Goal: Information Seeking & Learning: Check status

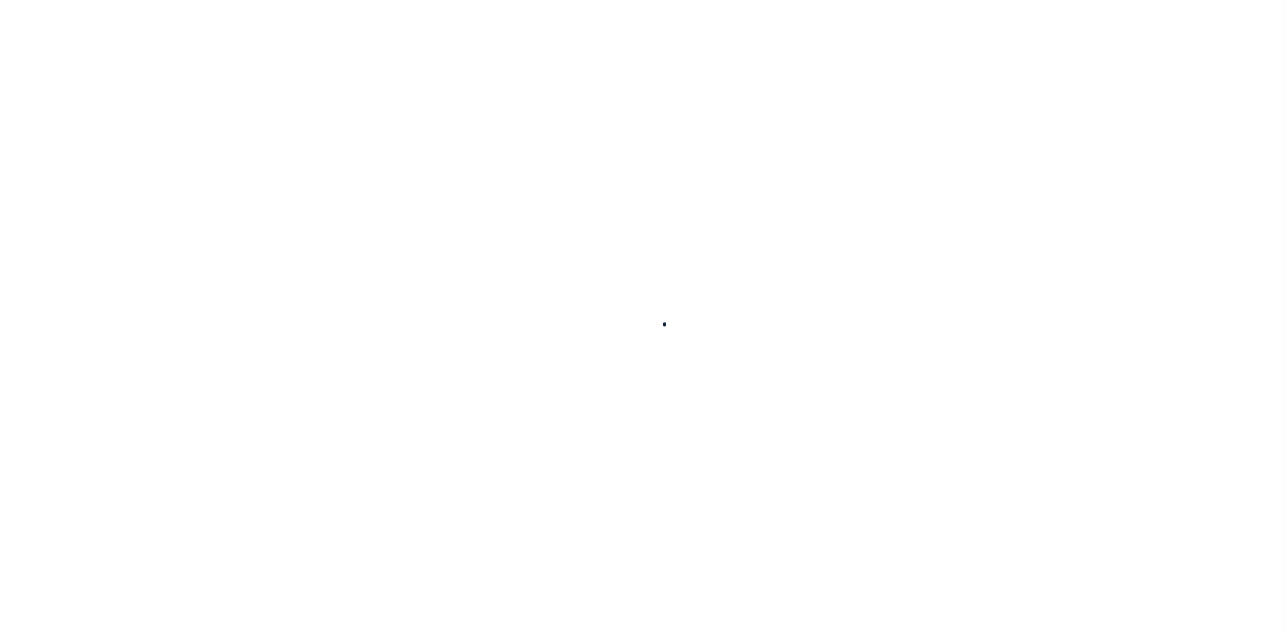
select select "100"
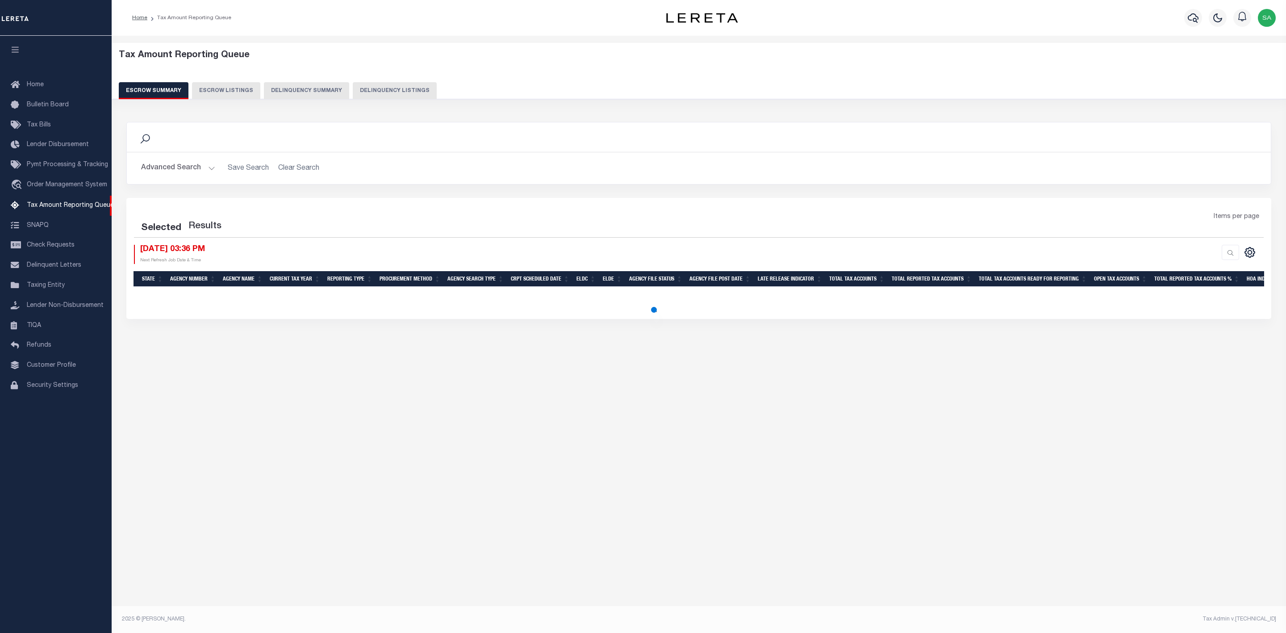
select select "100"
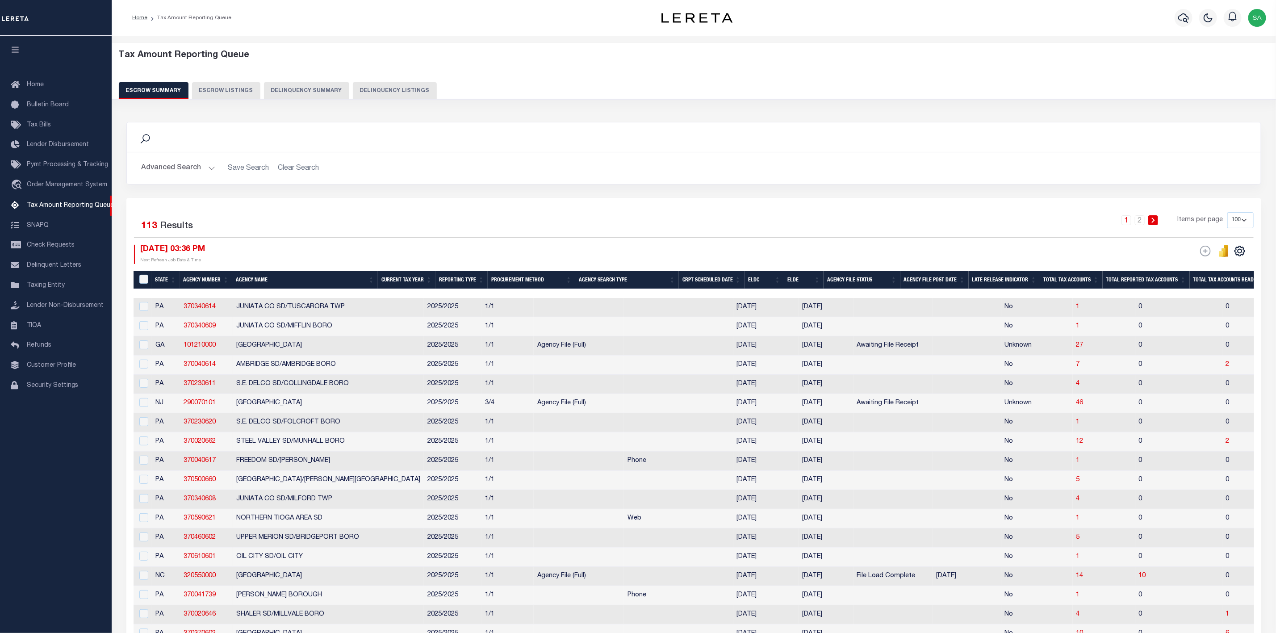
click at [208, 169] on button "Advanced Search" at bounding box center [178, 167] width 74 height 17
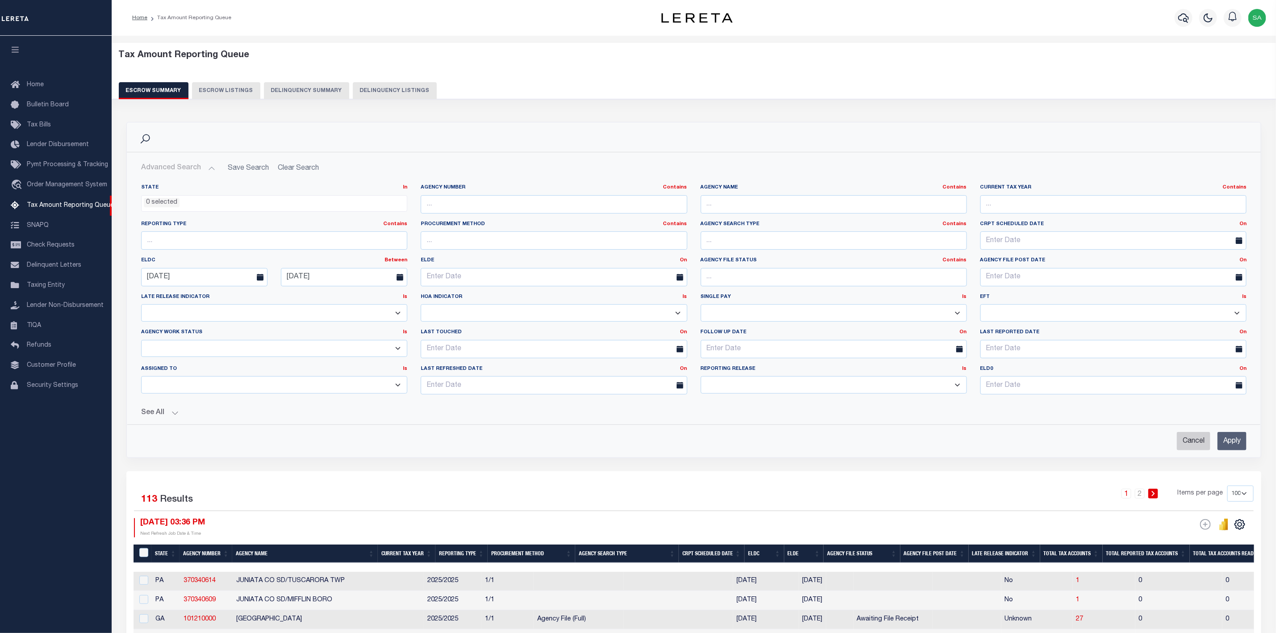
click at [1190, 443] on input "Cancel" at bounding box center [1193, 441] width 33 height 18
checkbox input "true"
select select
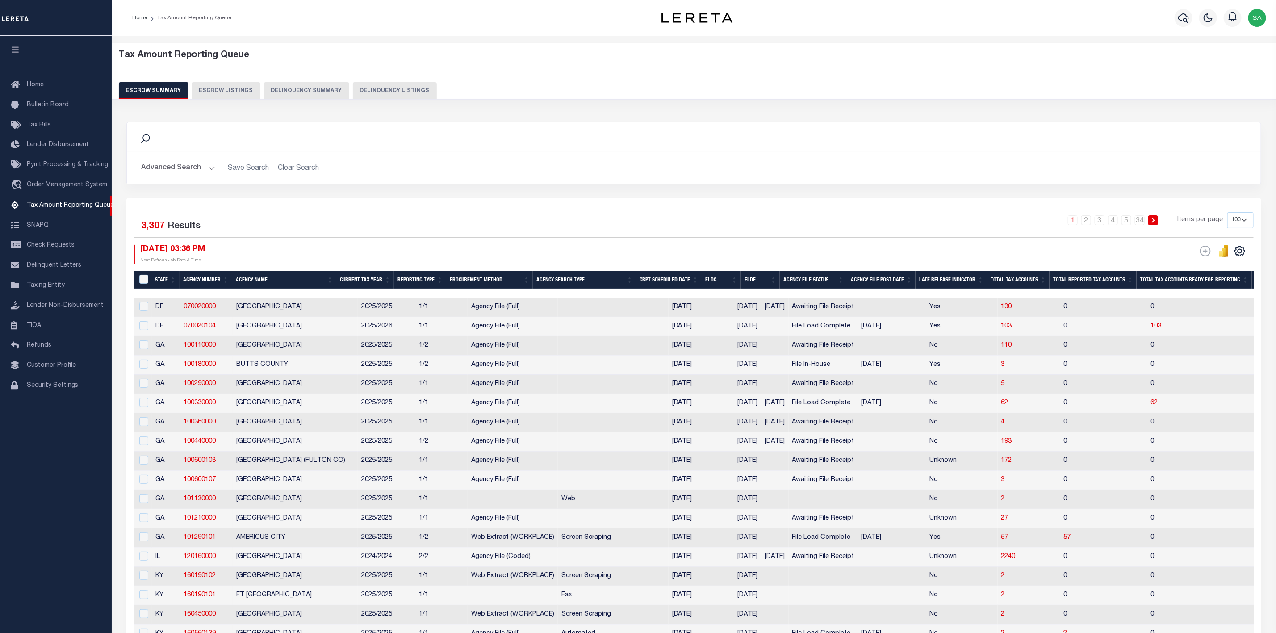
click at [189, 169] on button "Advanced Search" at bounding box center [178, 167] width 74 height 17
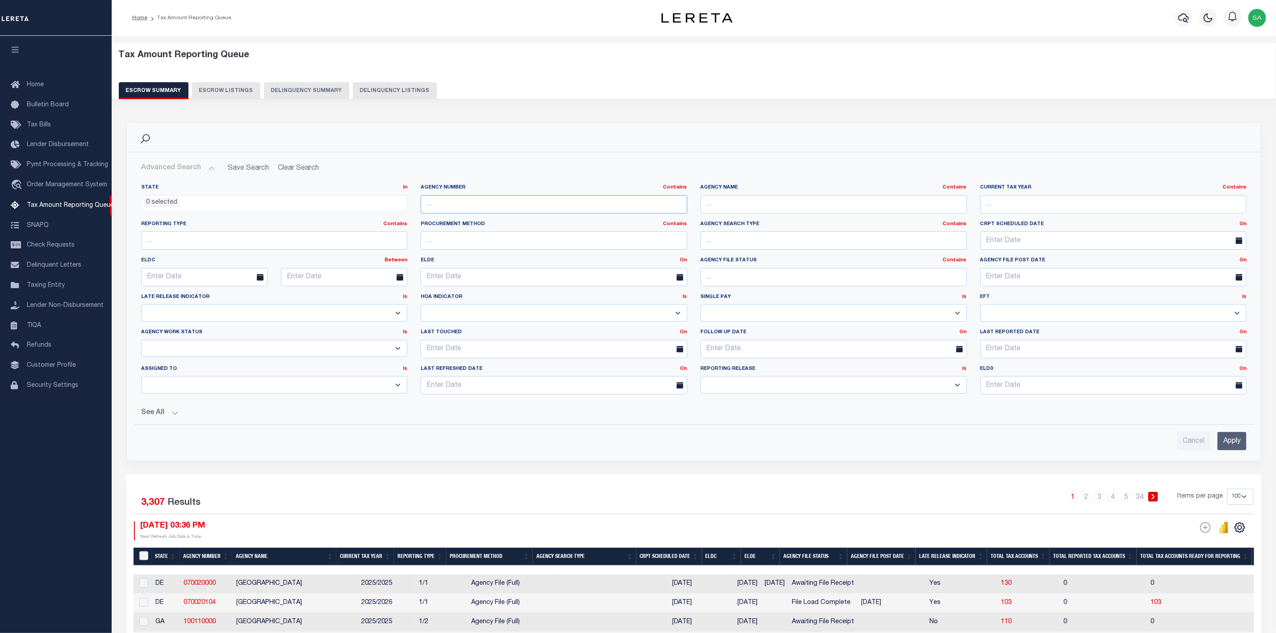
click at [569, 205] on input "text" at bounding box center [554, 204] width 266 height 18
paste input "80010101"
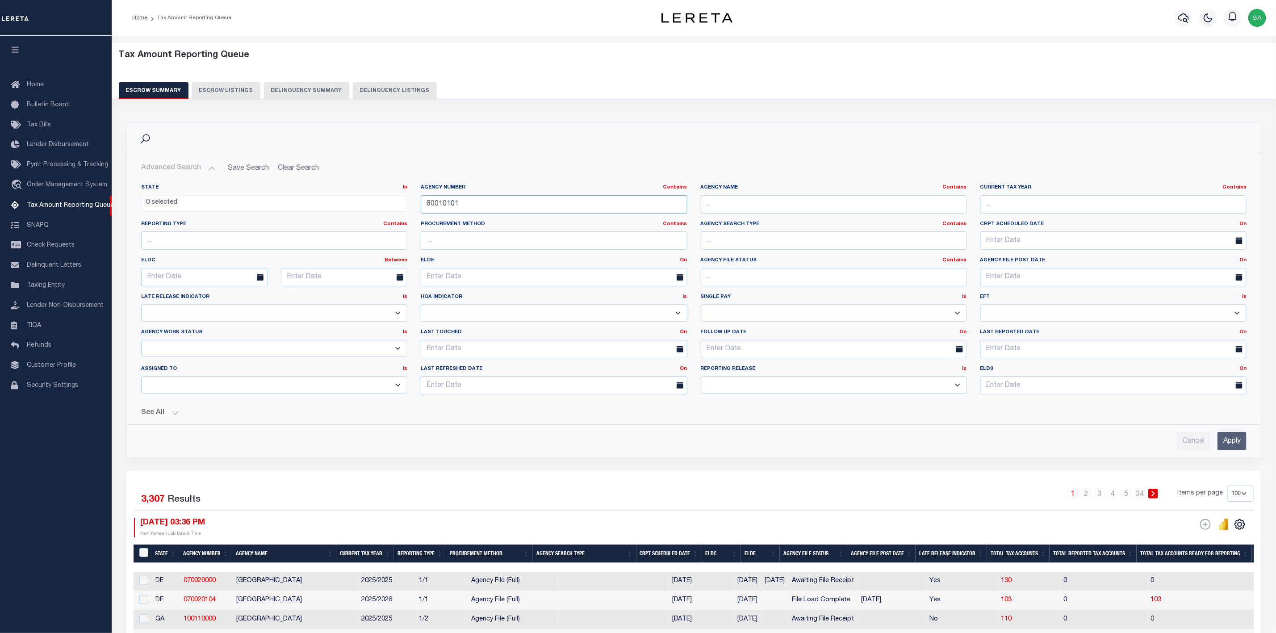
click at [424, 202] on input "80010101" at bounding box center [554, 204] width 266 height 18
type input "080010101"
click at [1229, 442] on input "Apply" at bounding box center [1232, 441] width 29 height 18
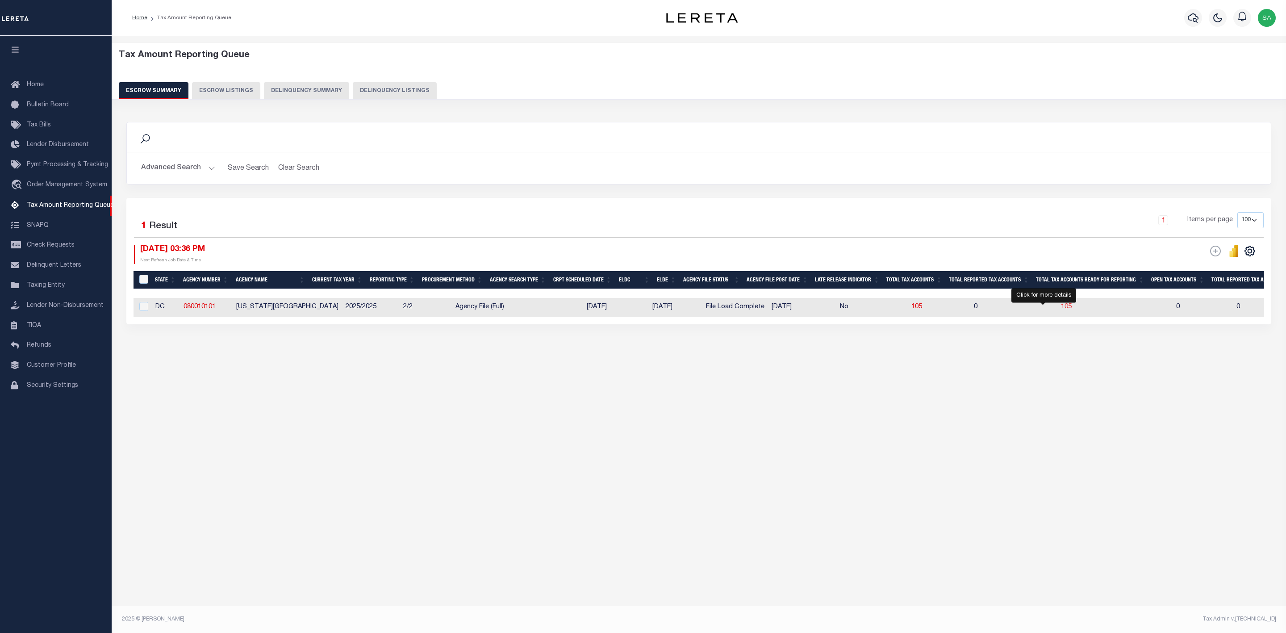
click at [1061, 308] on span "105" at bounding box center [1066, 307] width 11 height 6
select select "100"
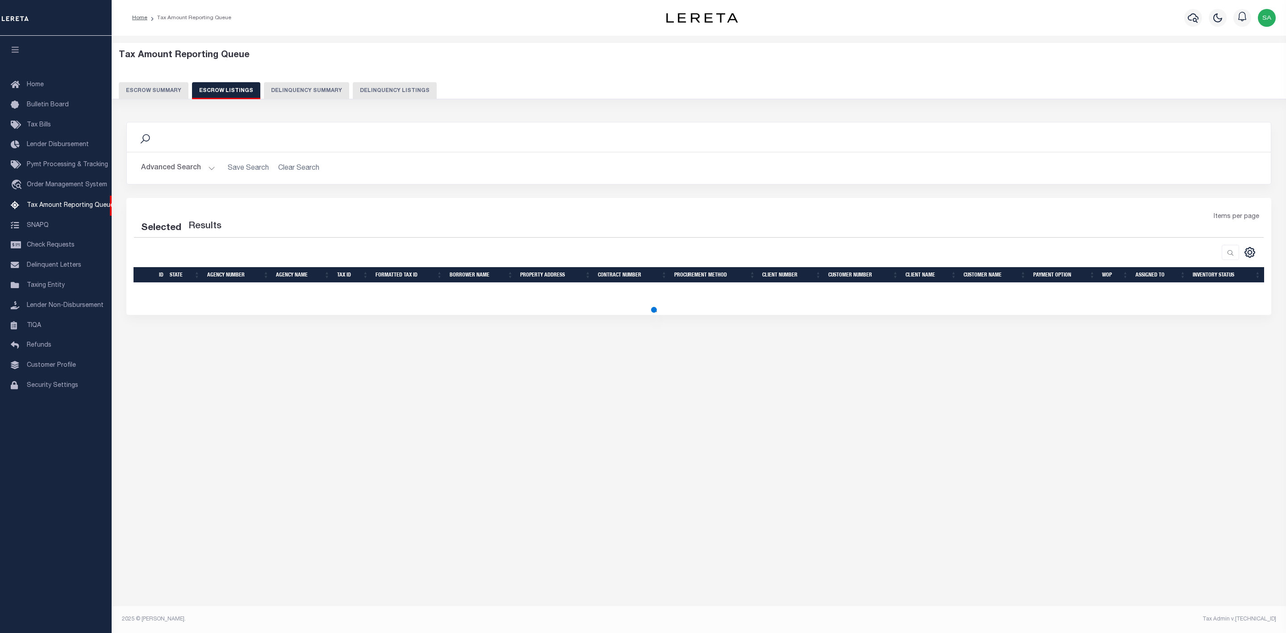
select select "100"
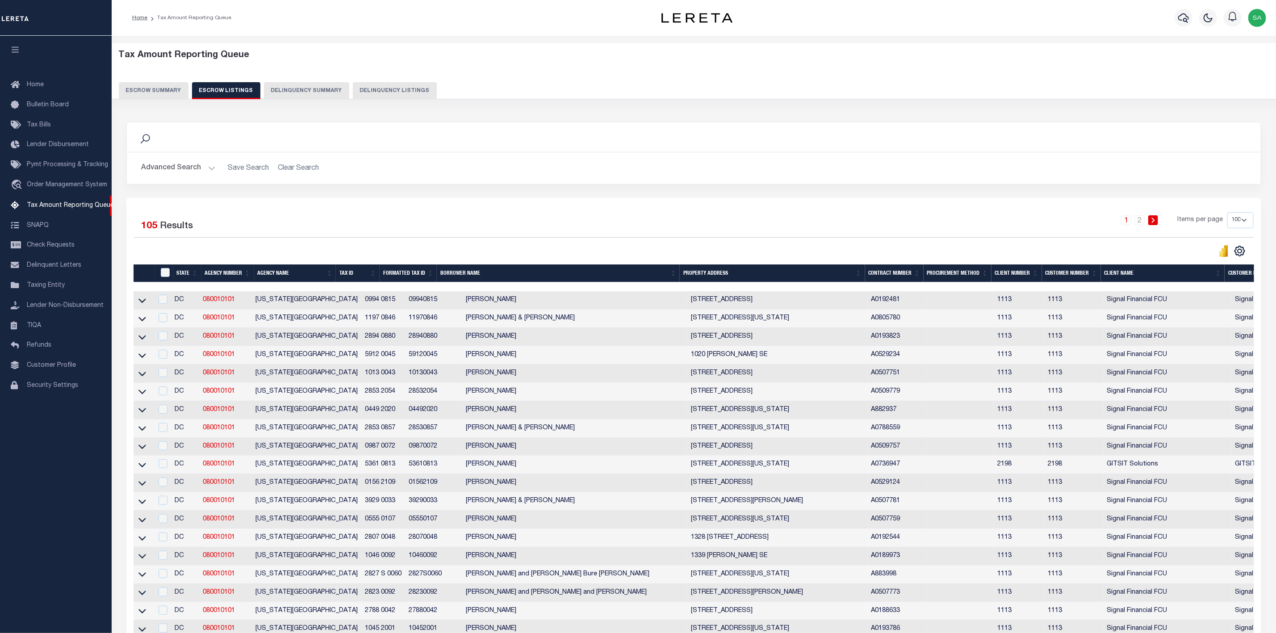
drag, startPoint x: 193, startPoint y: 172, endPoint x: 206, endPoint y: 189, distance: 21.6
click at [193, 172] on button "Advanced Search" at bounding box center [178, 167] width 74 height 17
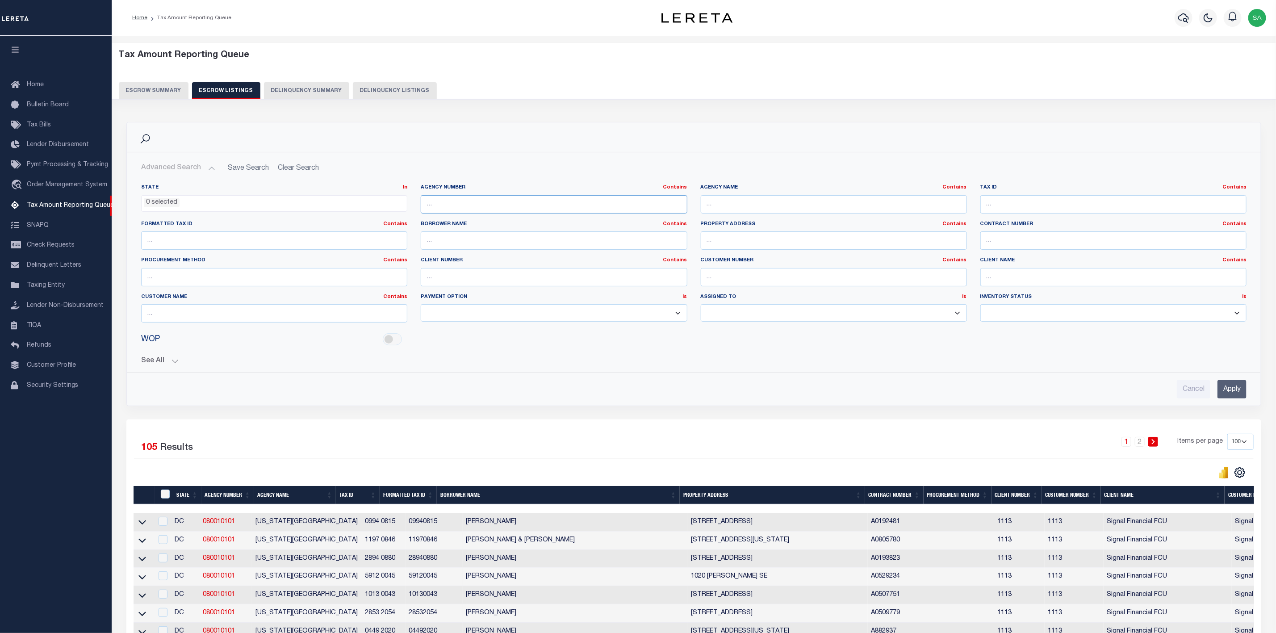
click at [490, 209] on input "text" at bounding box center [554, 204] width 266 height 18
paste input "310530405"
type input "310530405"
click at [1235, 391] on input "Apply" at bounding box center [1232, 389] width 29 height 18
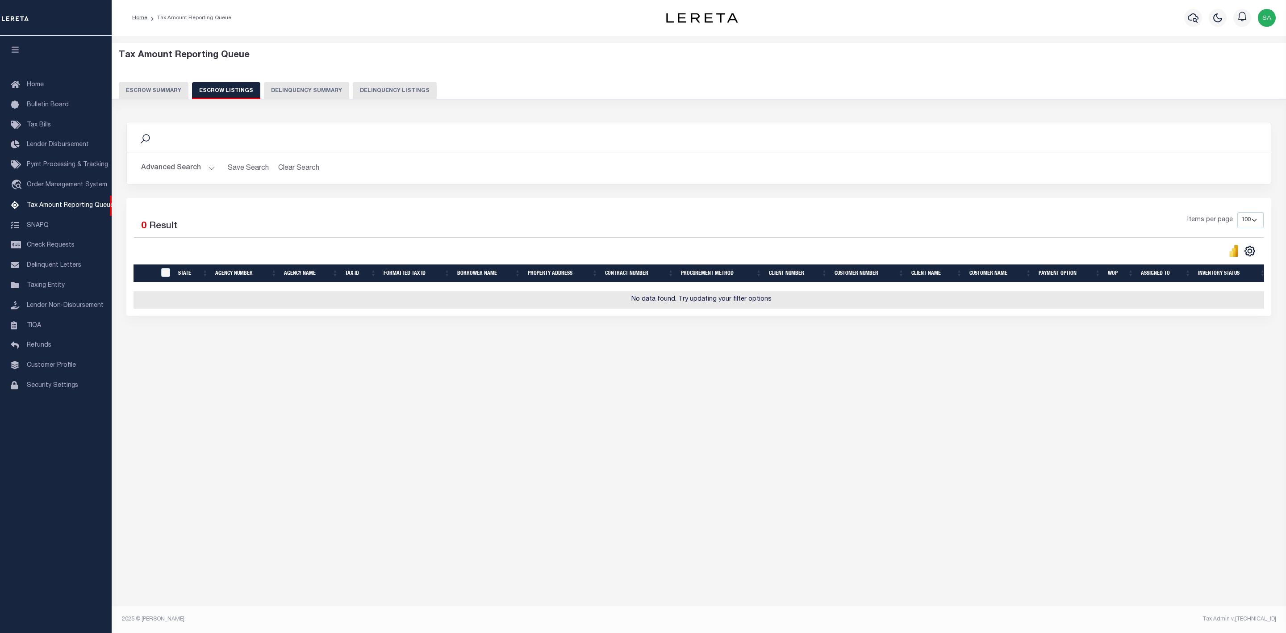
click at [185, 176] on button "Advanced Search" at bounding box center [178, 167] width 74 height 17
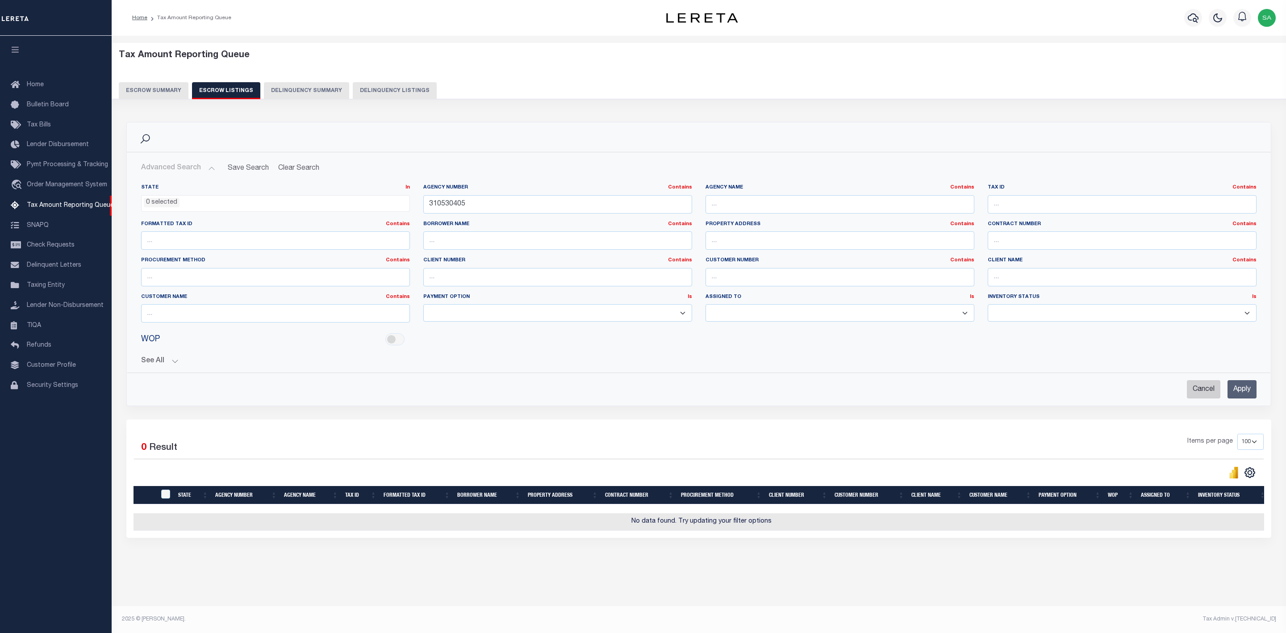
click at [1205, 398] on input "Cancel" at bounding box center [1203, 389] width 33 height 18
checkbox input "true"
select select
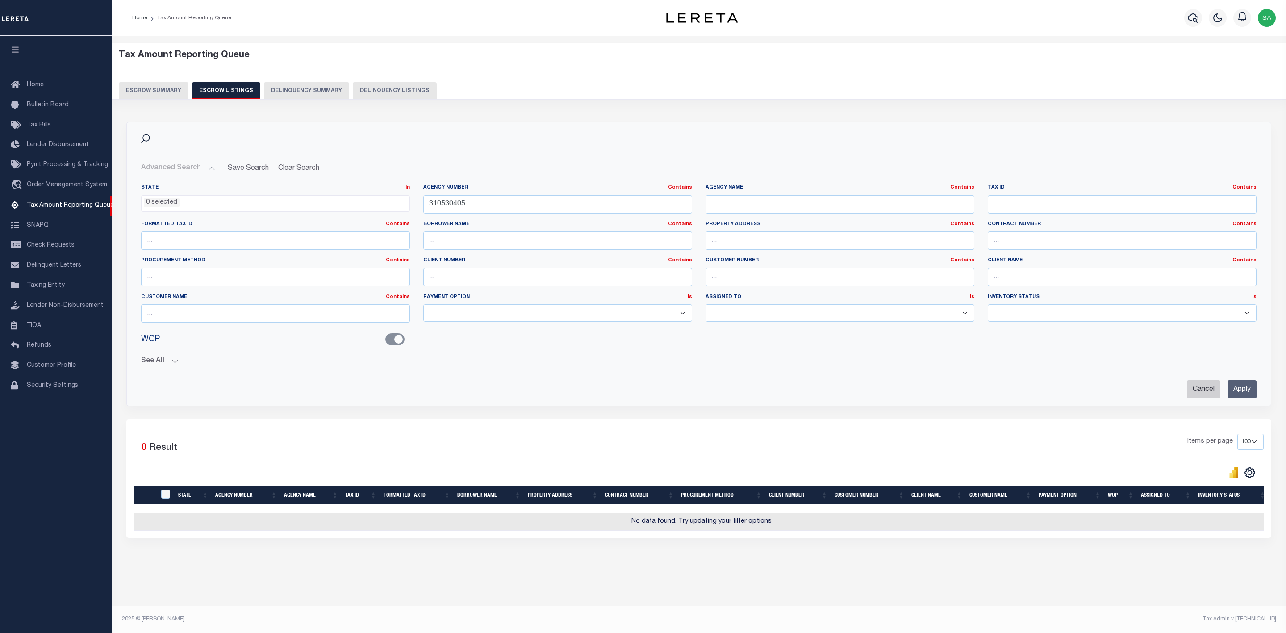
checkbox input "false"
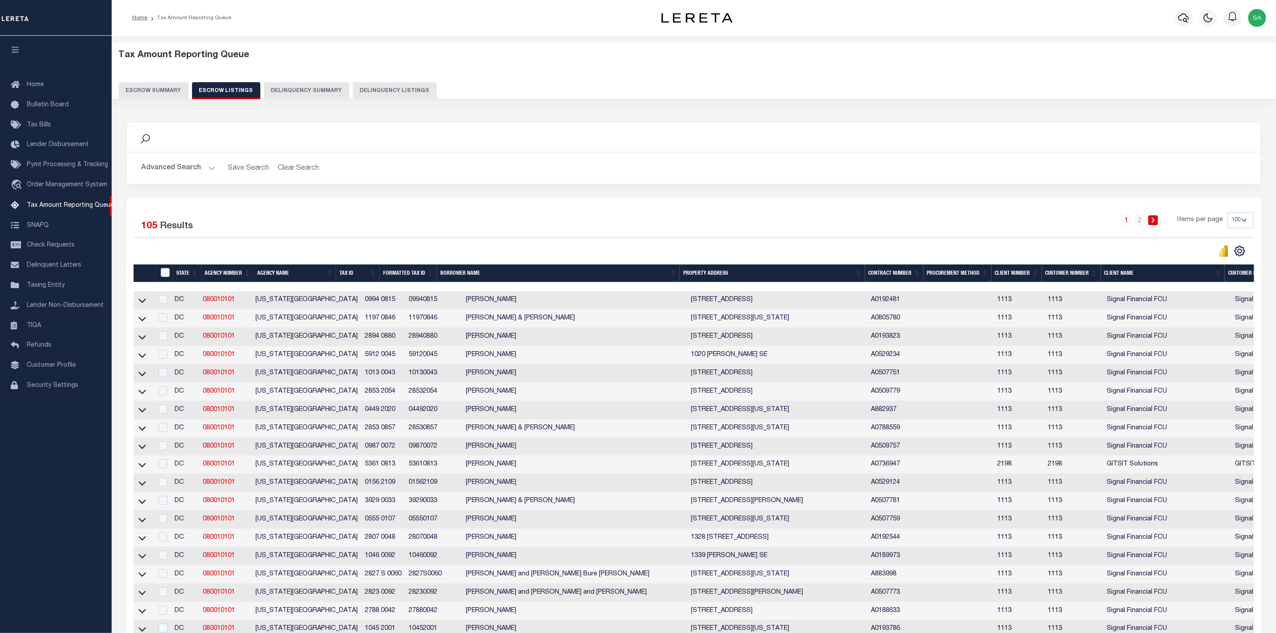
click at [208, 173] on button "Advanced Search" at bounding box center [178, 167] width 74 height 17
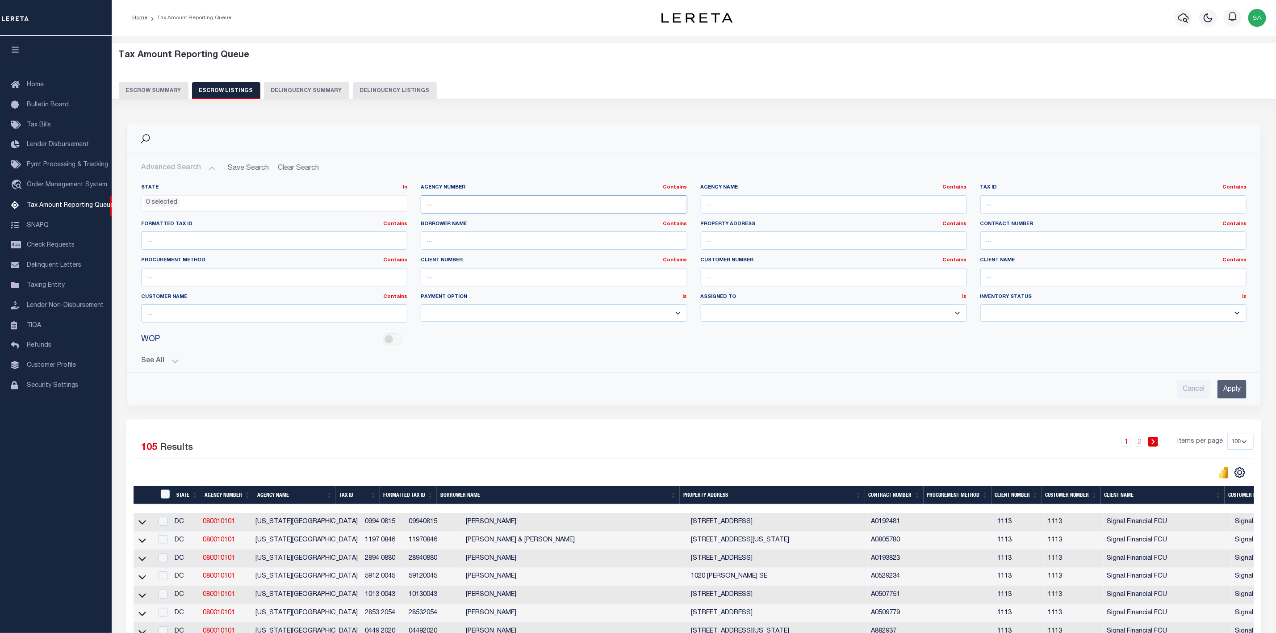
click at [583, 205] on input "text" at bounding box center [554, 204] width 266 height 18
paste input "310530405"
type input "310530405"
click at [1230, 395] on input "Apply" at bounding box center [1232, 389] width 29 height 18
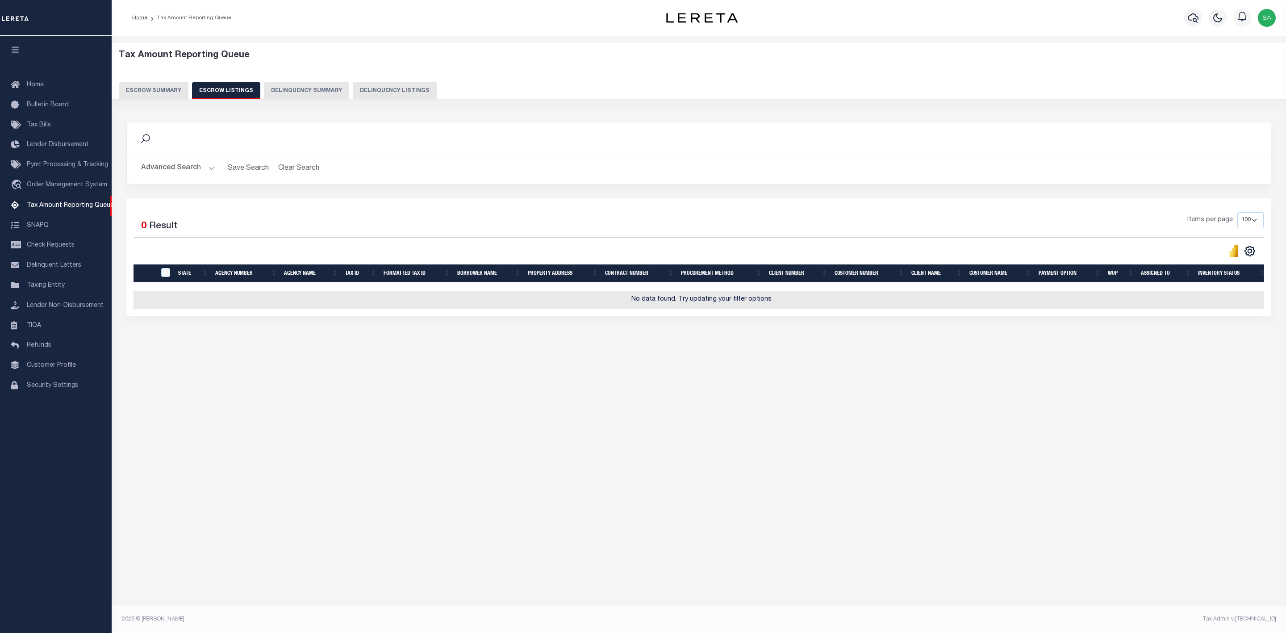
click at [189, 173] on button "Advanced Search" at bounding box center [178, 167] width 74 height 17
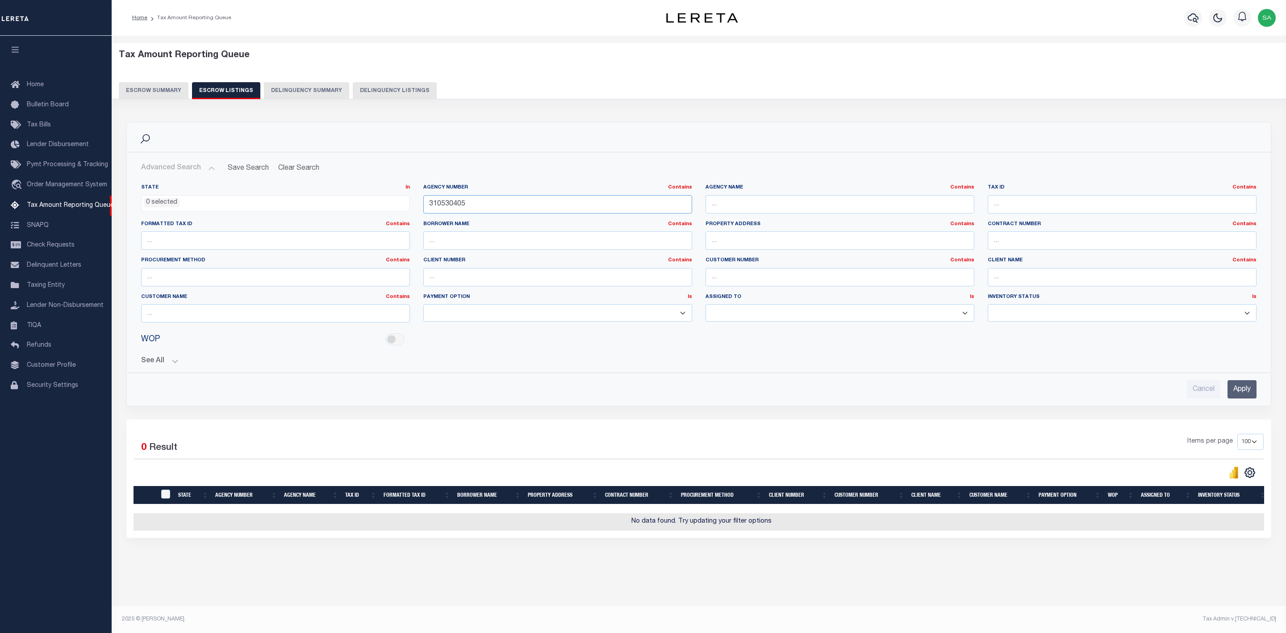
drag, startPoint x: 523, startPoint y: 206, endPoint x: 224, endPoint y: 204, distance: 298.4
click at [224, 204] on div "State In In AK AL AR AZ CA CO CT DC DE FL GA GU HI IA ID IL IN KS [GEOGRAPHIC_D…" at bounding box center [698, 257] width 1129 height 146
